Goal: Transaction & Acquisition: Purchase product/service

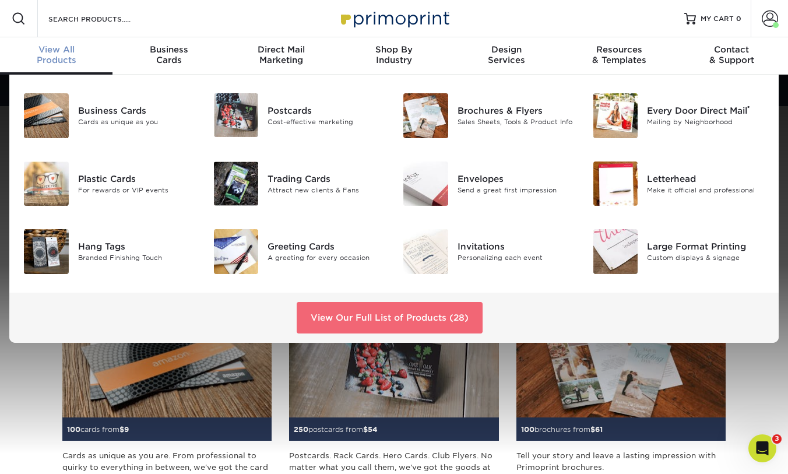
click at [425, 325] on link "View Our Full List of Products (28)" at bounding box center [390, 317] width 186 height 31
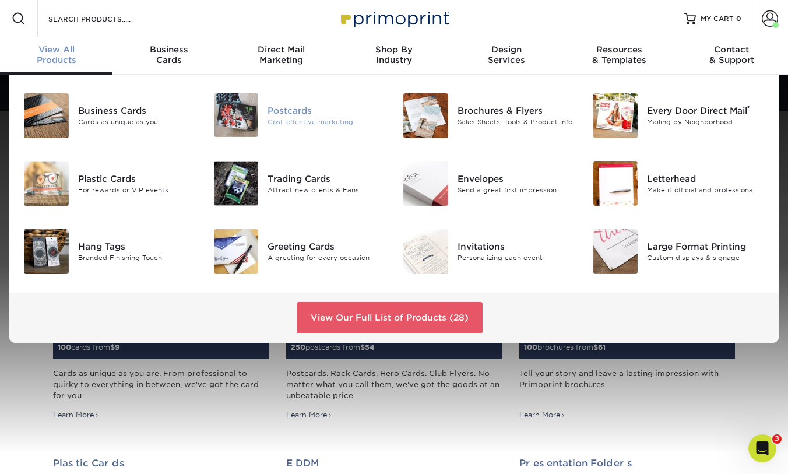
click at [304, 114] on div "Postcards" at bounding box center [326, 110] width 118 height 13
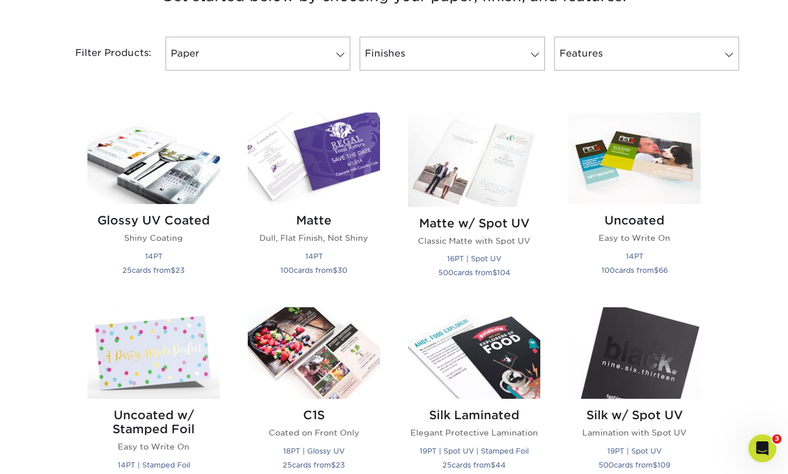
scroll to position [480, 0]
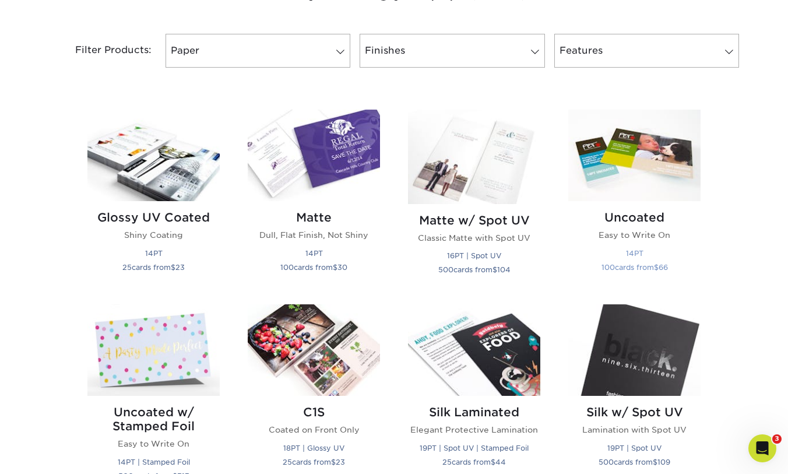
click at [638, 174] on img at bounding box center [634, 155] width 132 height 91
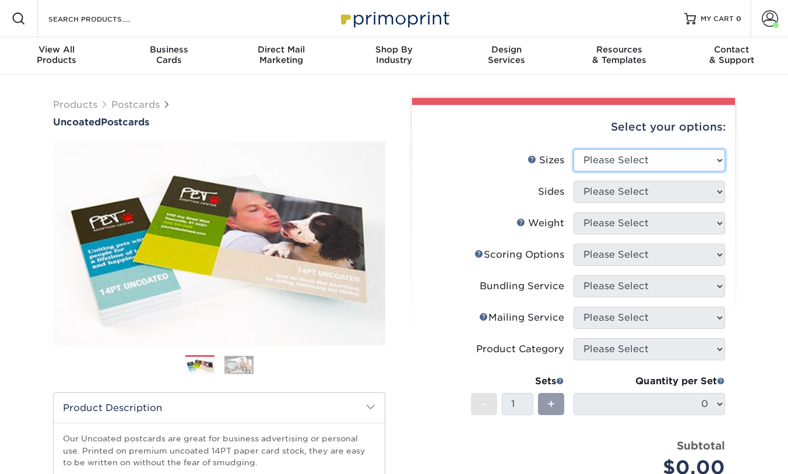
click at [649, 164] on select "Please Select 1.5" x 7" 2" x 8" 2.12" x 5.5" 2.75" x 4.25" 2.75" x 8.5" 3" x 4"…" at bounding box center [649, 160] width 152 height 22
select select "6.00x9.00"
click at [573, 149] on select "Please Select 1.5" x 7" 2" x 8" 2.12" x 5.5" 2.75" x 4.25" 2.75" x 8.5" 3" x 4"…" at bounding box center [649, 160] width 152 height 22
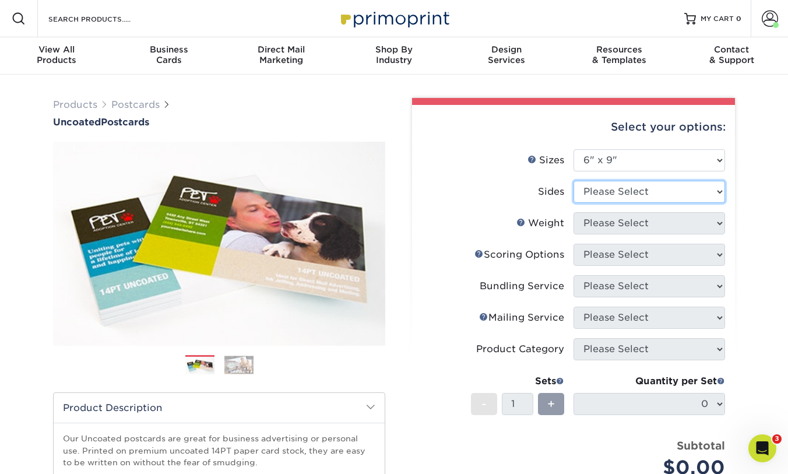
click at [623, 189] on select "Please Select Print Both Sides Print Front Only" at bounding box center [649, 192] width 152 height 22
select select "13abbda7-1d64-4f25-8bb2-c179b224825d"
click at [573, 181] on select "Please Select Print Both Sides Print Front Only" at bounding box center [649, 192] width 152 height 22
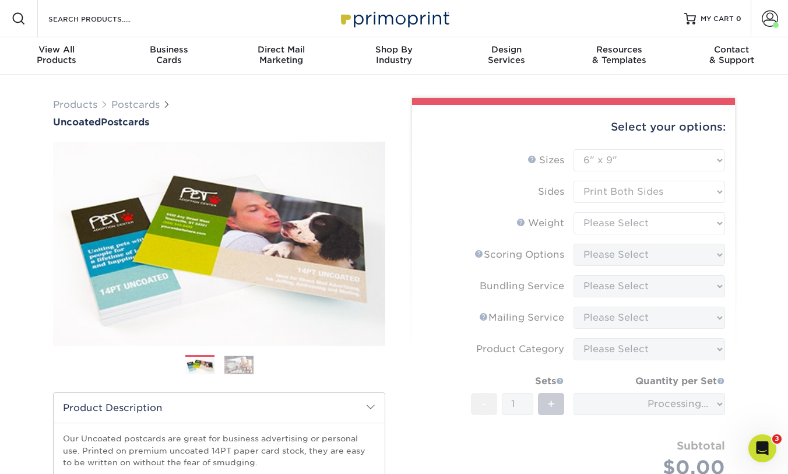
click at [646, 223] on form "Sizes Help Sizes Please Select 1.5" x 7" 2" x 8" 2.12" x 5.5" 2.75" x 4.25" 2.7…" at bounding box center [573, 331] width 304 height 365
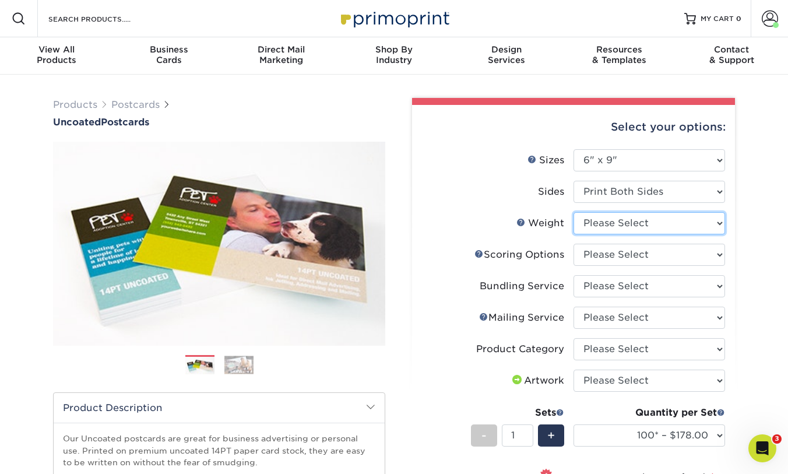
click at [692, 227] on select "Please Select 14PT Uncoated" at bounding box center [649, 223] width 152 height 22
select select "14PT Uncoated"
click at [573, 212] on select "Please Select 14PT Uncoated" at bounding box center [649, 223] width 152 height 22
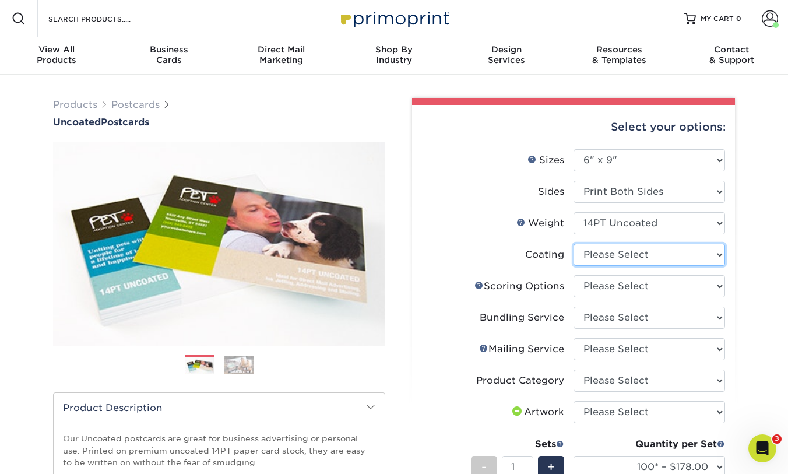
click at [677, 254] on select at bounding box center [649, 255] width 152 height 22
select select "3e7618de-abca-4bda-9f97-8b9129e913d8"
click at [573, 244] on select at bounding box center [649, 255] width 152 height 22
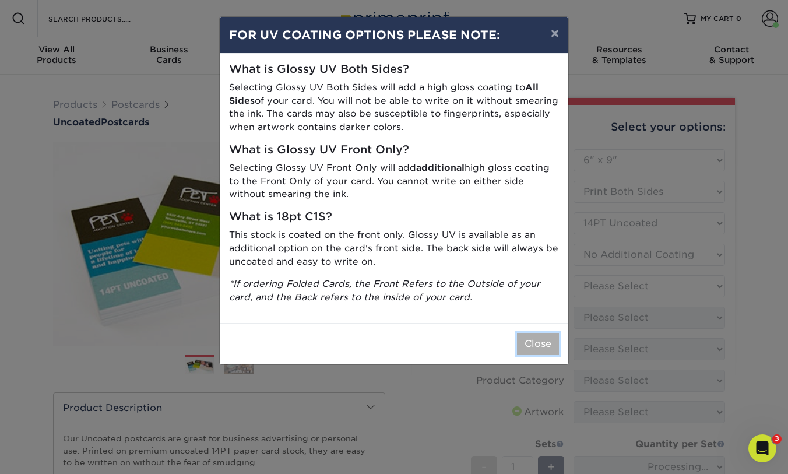
click at [527, 340] on button "Close" at bounding box center [538, 344] width 42 height 22
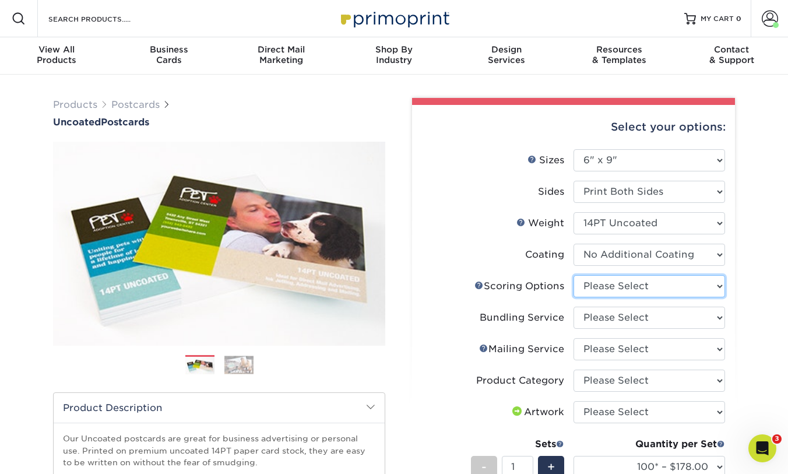
click at [658, 283] on select "Please Select No Scoring One Score Two Scores" at bounding box center [649, 286] width 152 height 22
select select "16ebe401-5398-422d-8cb0-f3adbb82deb5"
click at [573, 275] on select "Please Select No Scoring One Score Two Scores" at bounding box center [649, 286] width 152 height 22
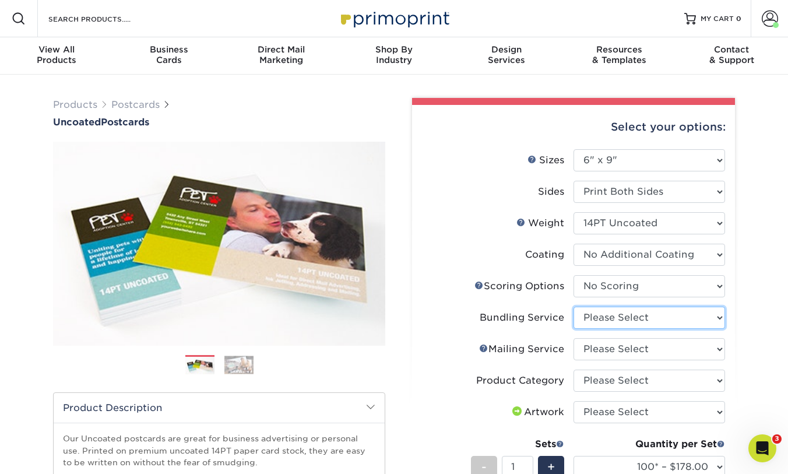
click at [638, 318] on select "Please Select No Bundling Services Yes, Bundles of 50 (+2 Days) Yes, Bundles of…" at bounding box center [649, 318] width 152 height 22
select select "58689abb-25c0-461c-a4c3-a80b627d6649"
click at [573, 307] on select "Please Select No Bundling Services Yes, Bundles of 50 (+2 Days) Yes, Bundles of…" at bounding box center [649, 318] width 152 height 22
click at [607, 349] on select "Please Select No Direct Mailing Service No, I will mail/stamp/imprint Direct Ma…" at bounding box center [649, 349] width 152 height 22
select select "3e5e9bdd-d78a-4c28-a41d-fe1407925ca6"
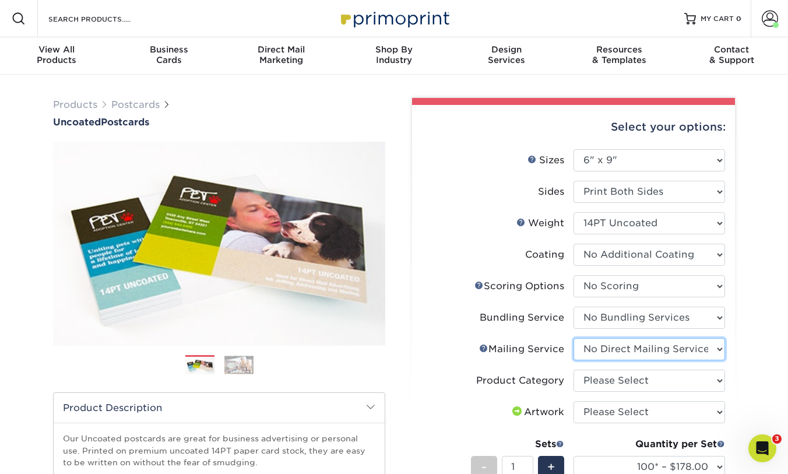
click at [573, 338] on select "Please Select No Direct Mailing Service No, I will mail/stamp/imprint Direct Ma…" at bounding box center [649, 349] width 152 height 22
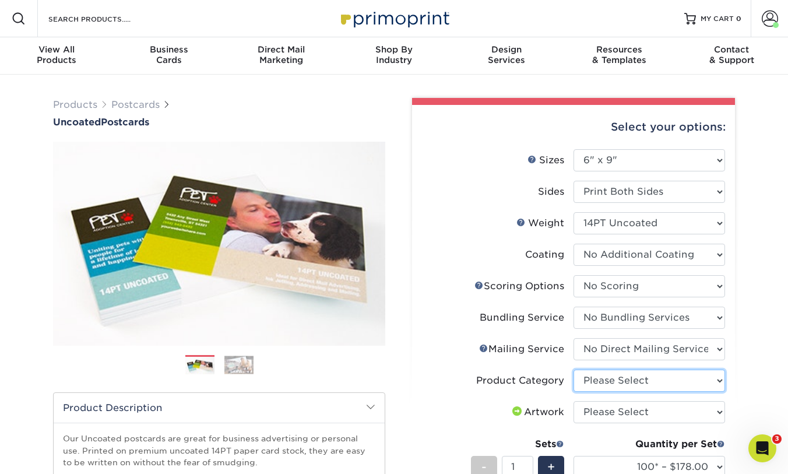
click at [642, 379] on select "Please Select Postcards" at bounding box center [649, 380] width 152 height 22
select select "9b7272e0-d6c8-4c3c-8e97-d3a1bcdab858"
click at [573, 369] on select "Please Select Postcards" at bounding box center [649, 380] width 152 height 22
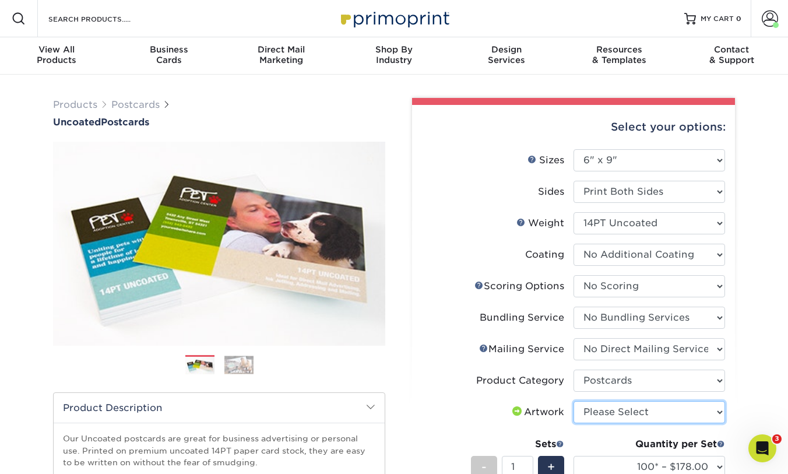
click at [685, 407] on select "Please Select I will upload files I need a design - $150" at bounding box center [649, 412] width 152 height 22
select select "upload"
click at [573, 401] on select "Please Select I will upload files I need a design - $150" at bounding box center [649, 412] width 152 height 22
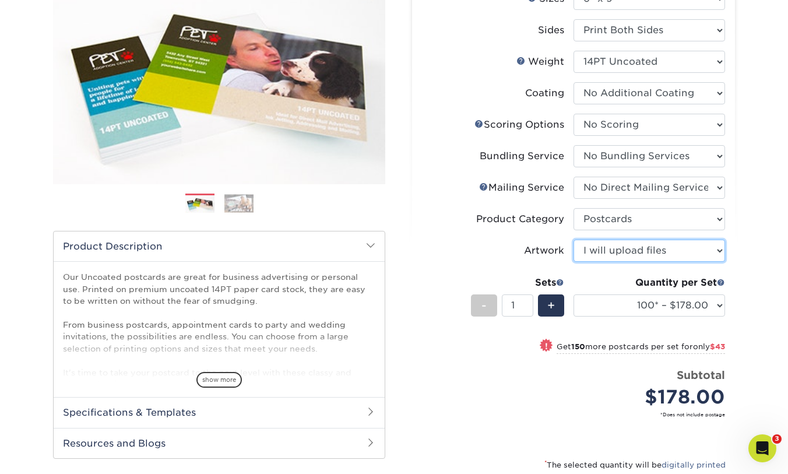
scroll to position [166, 0]
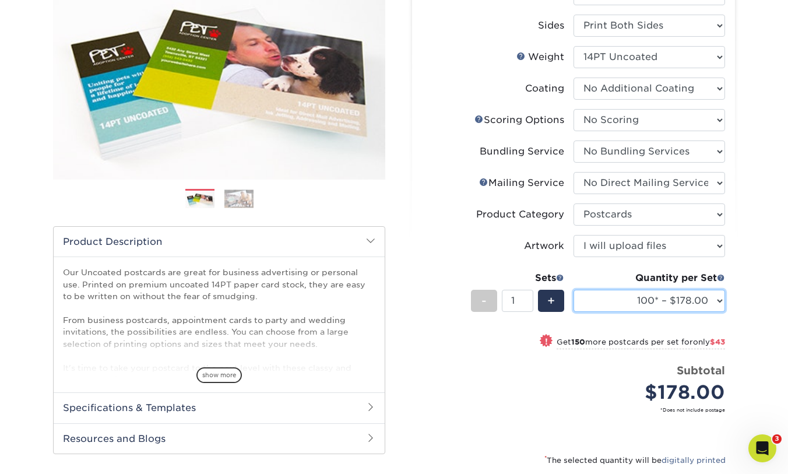
click at [688, 300] on select "100* – $178.00 250* – $221.00 500 – $247.00 750 – $282.00 1000 – $317.00 1500 –…" at bounding box center [649, 301] width 152 height 22
click at [573, 290] on select "100* – $178.00 250* – $221.00 500 – $247.00 750 – $282.00 1000 – $317.00 1500 –…" at bounding box center [649, 301] width 152 height 22
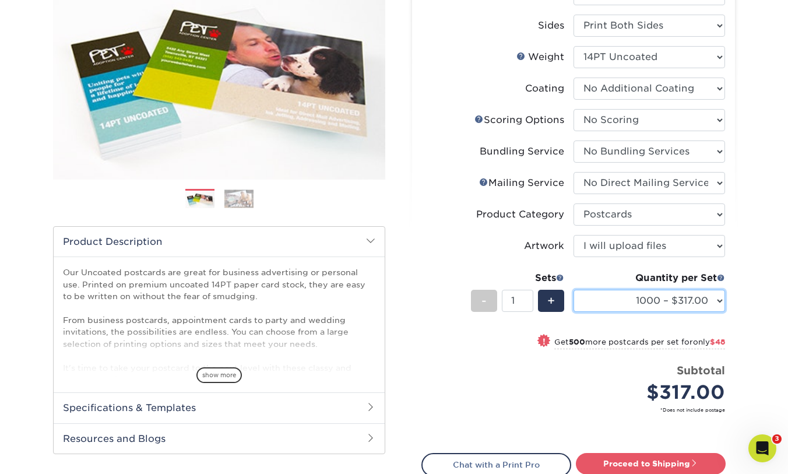
scroll to position [168, 0]
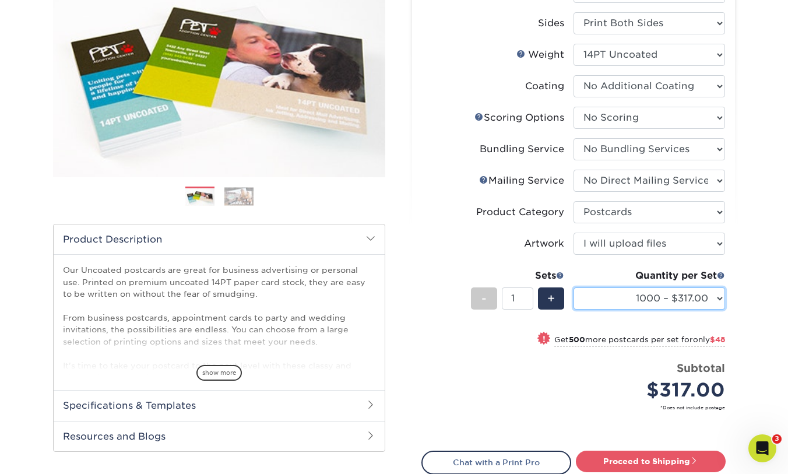
click at [666, 289] on select "100* – $178.00 250* – $221.00 500 – $247.00 750 – $282.00 1000 – $317.00 1500 –…" at bounding box center [649, 298] width 152 height 22
click at [573, 287] on select "100* – $178.00 250* – $221.00 500 – $247.00 750 – $282.00 1000 – $317.00 1500 –…" at bounding box center [649, 298] width 152 height 22
click at [685, 298] on select "100* – $178.00 250* – $221.00 500 – $247.00 750 – $282.00 1000 – $317.00 1500 –…" at bounding box center [649, 298] width 152 height 22
click at [573, 287] on select "100* – $178.00 250* – $221.00 500 – $247.00 750 – $282.00 1000 – $317.00 1500 –…" at bounding box center [649, 298] width 152 height 22
click at [710, 299] on select "100* – $178.00 250* – $221.00 500 – $247.00 750 – $282.00 1000 – $317.00 1500 –…" at bounding box center [649, 298] width 152 height 22
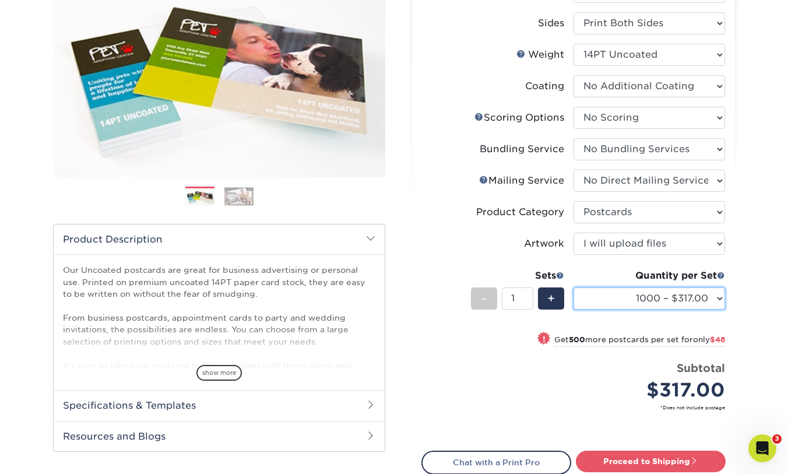
select select "500 – $247.00"
click at [573, 287] on select "100* – $178.00 250* – $221.00 500 – $247.00 750 – $282.00 1000 – $317.00 1500 –…" at bounding box center [649, 298] width 152 height 22
click at [744, 246] on div "Products Postcards Uncoated Postcards Next" at bounding box center [394, 246] width 788 height 680
